Goal: Information Seeking & Learning: Learn about a topic

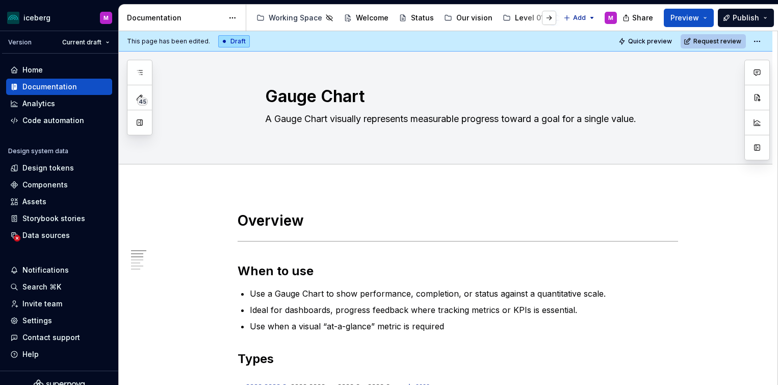
type textarea "*"
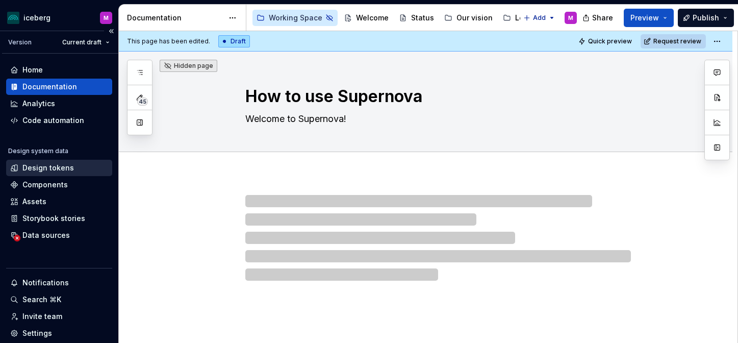
type textarea "*"
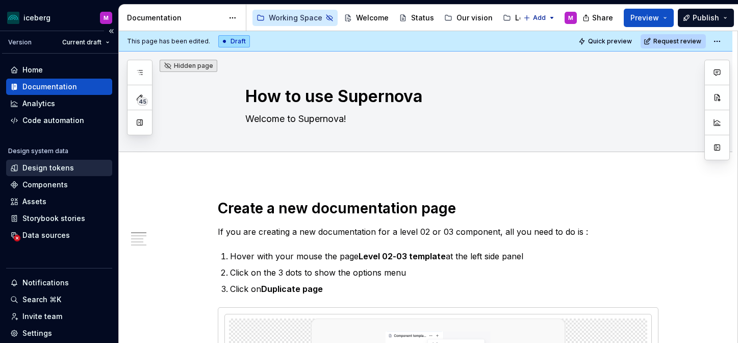
scroll to position [1, 0]
click at [53, 167] on div "Design tokens" at bounding box center [48, 167] width 52 height 10
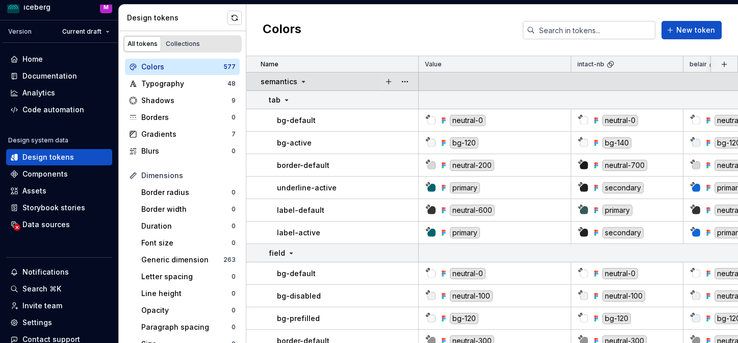
click at [300, 80] on icon at bounding box center [303, 82] width 8 height 8
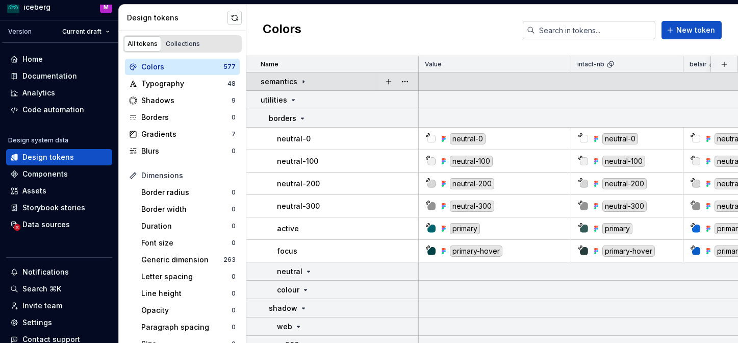
click at [300, 80] on icon at bounding box center [303, 82] width 8 height 8
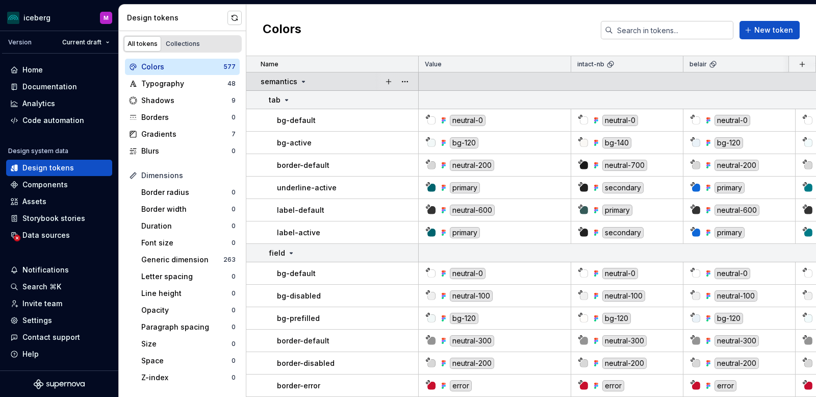
click at [301, 84] on icon at bounding box center [303, 82] width 8 height 8
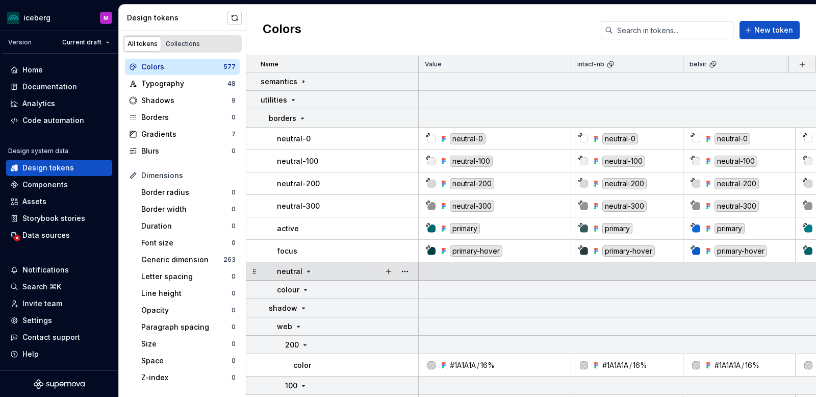
click at [306, 272] on icon at bounding box center [309, 271] width 8 height 8
click at [308, 272] on icon at bounding box center [308, 271] width 1 height 3
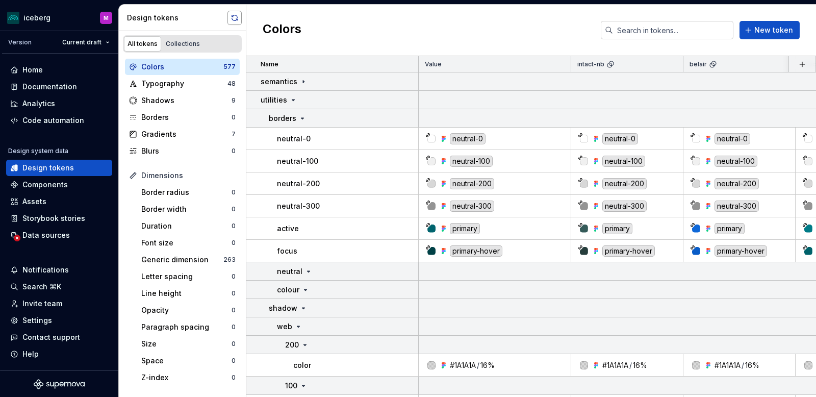
click at [232, 17] on button "button" at bounding box center [235, 18] width 14 height 14
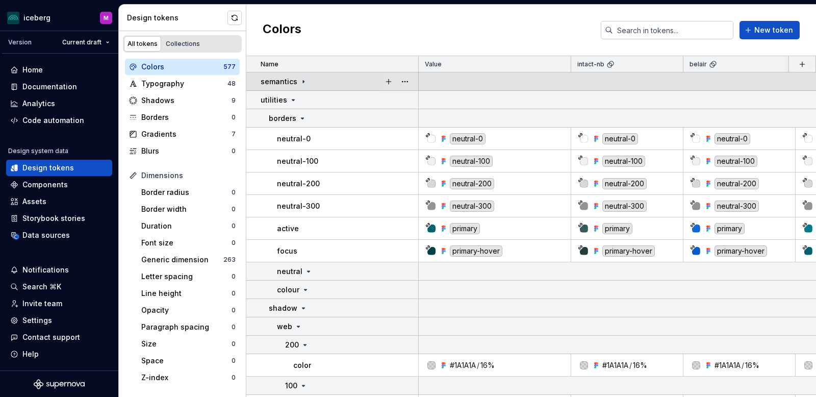
click at [303, 81] on icon at bounding box center [303, 81] width 1 height 3
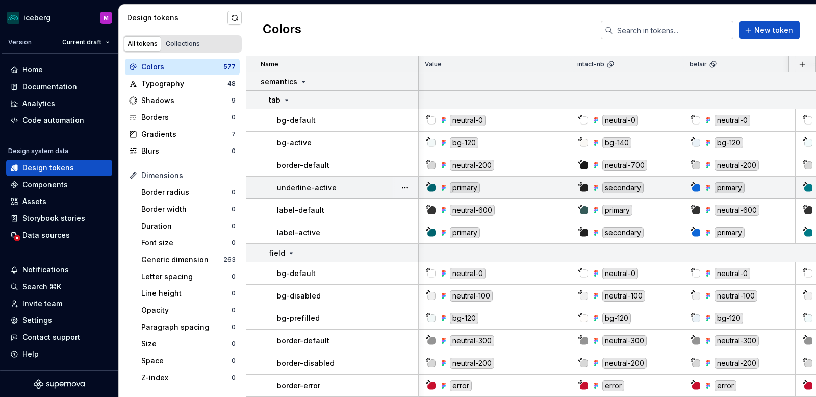
scroll to position [0, 11]
